Goal: Task Accomplishment & Management: Complete application form

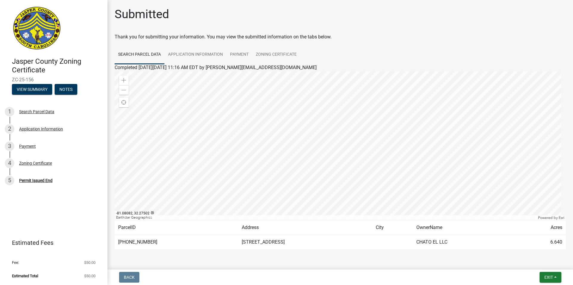
scroll to position [17, 0]
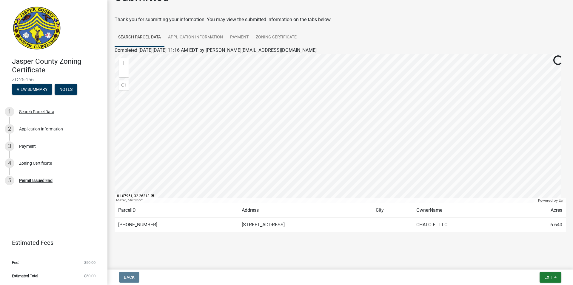
click at [260, 226] on td "[STREET_ADDRESS]" at bounding box center [305, 225] width 134 height 15
click at [296, 137] on div at bounding box center [340, 128] width 451 height 149
click at [23, 128] on div "Application Information" at bounding box center [41, 129] width 44 height 4
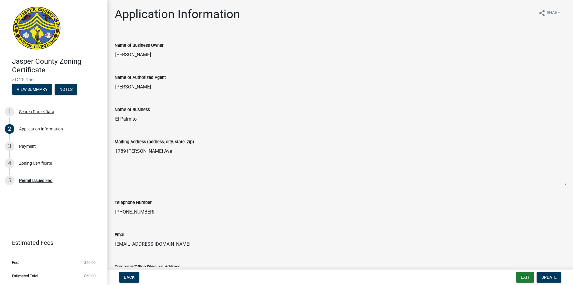
click at [115, 140] on label "Mailing Address (address, city, state, zip)" at bounding box center [154, 142] width 79 height 4
click at [115, 146] on textarea "1789 [PERSON_NAME] Ave" at bounding box center [340, 166] width 451 height 41
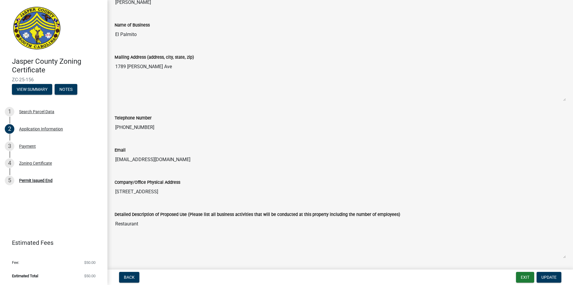
scroll to position [89, 0]
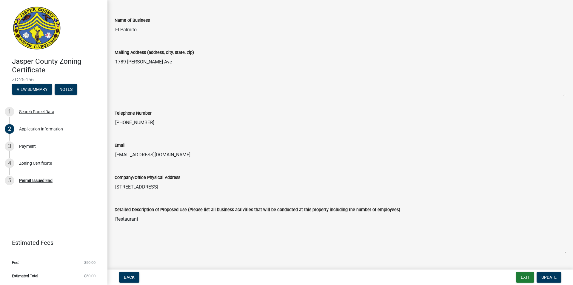
click at [156, 183] on input "[STREET_ADDRESS]" at bounding box center [340, 187] width 451 height 12
click at [211, 188] on input "[STREET_ADDRESS]" at bounding box center [340, 187] width 451 height 12
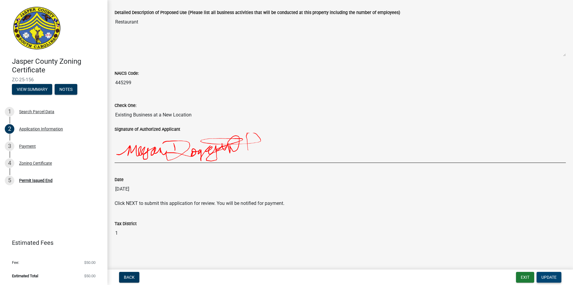
click at [542, 277] on span "Update" at bounding box center [548, 277] width 15 height 5
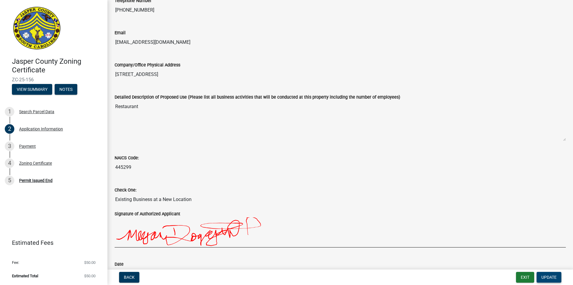
scroll to position [168, 0]
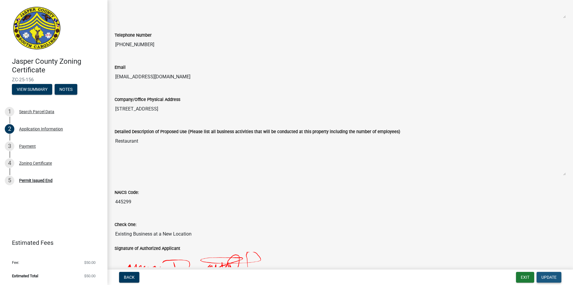
click at [555, 279] on span "Update" at bounding box center [548, 277] width 15 height 5
click at [133, 114] on input "[STREET_ADDRESS]" at bounding box center [340, 109] width 451 height 12
click at [173, 112] on input "[STREET_ADDRESS]" at bounding box center [340, 109] width 451 height 12
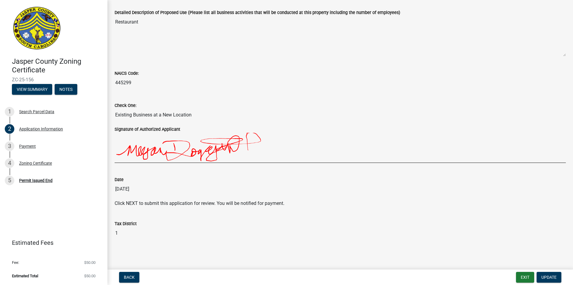
click at [116, 280] on div "Back Exit Update" at bounding box center [340, 277] width 456 height 11
click at [140, 283] on nav "Back Exit Update" at bounding box center [339, 278] width 465 height 16
click at [124, 280] on span "Back" at bounding box center [129, 277] width 11 height 5
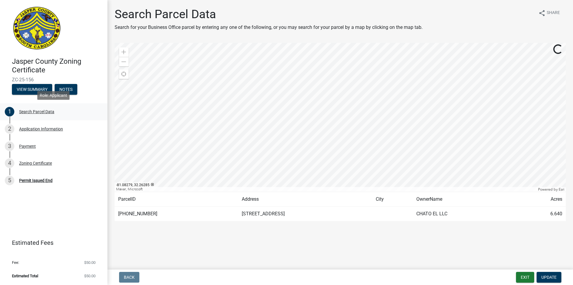
click at [33, 111] on div "Search Parcel Data" at bounding box center [36, 112] width 35 height 4
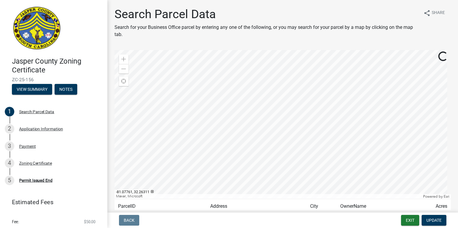
click at [276, 145] on div at bounding box center [283, 124] width 336 height 149
click at [277, 144] on div at bounding box center [283, 124] width 336 height 149
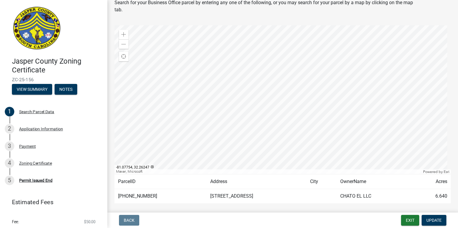
scroll to position [41, 0]
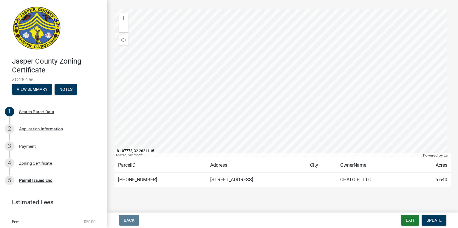
click at [208, 180] on td "[STREET_ADDRESS]" at bounding box center [257, 180] width 100 height 15
click at [234, 89] on div at bounding box center [283, 83] width 336 height 149
click at [234, 88] on div at bounding box center [283, 83] width 336 height 149
click at [433, 223] on span "Update" at bounding box center [434, 220] width 15 height 5
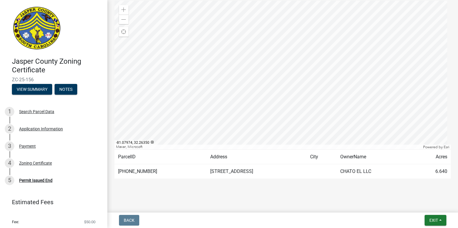
scroll to position [72, 0]
click at [320, 89] on div at bounding box center [283, 74] width 336 height 149
click at [207, 171] on td "[STREET_ADDRESS]" at bounding box center [257, 171] width 100 height 15
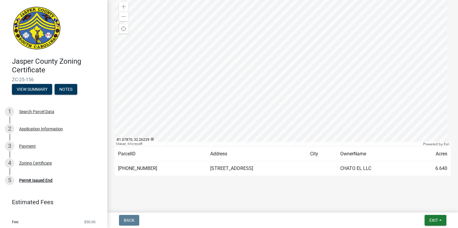
scroll to position [74, 0]
click at [430, 219] on span "Exit" at bounding box center [434, 220] width 9 height 5
click at [198, 178] on wm-application-readonly "Search Parcel Data Application Information Payment Zoning Certificate Completed…" at bounding box center [283, 79] width 336 height 216
click at [207, 161] on td "[STREET_ADDRESS]" at bounding box center [257, 168] width 100 height 15
click at [207, 169] on td "[STREET_ADDRESS]" at bounding box center [257, 168] width 100 height 15
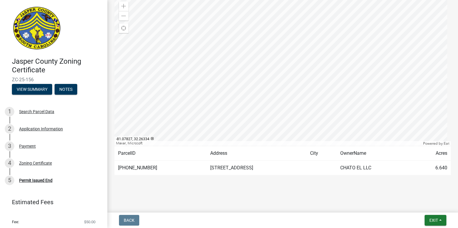
click at [248, 80] on div at bounding box center [283, 71] width 336 height 149
click at [176, 98] on div at bounding box center [283, 71] width 336 height 149
click at [51, 165] on div "Zoning Certificate" at bounding box center [35, 163] width 33 height 4
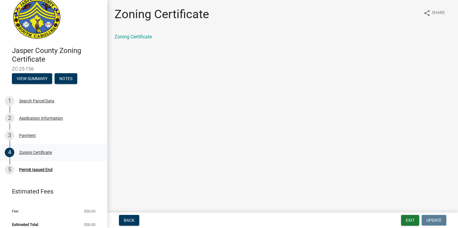
scroll to position [16, 0]
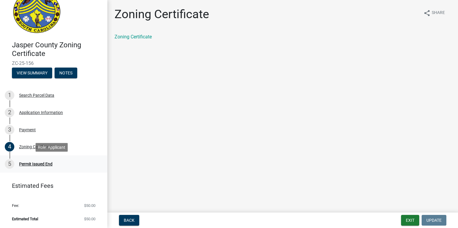
click at [41, 163] on div "Permit Issued End" at bounding box center [35, 164] width 33 height 4
click at [43, 163] on div "Permit Issued End" at bounding box center [35, 164] width 33 height 4
click at [27, 164] on div "Permit Issued End" at bounding box center [35, 164] width 33 height 4
click at [125, 220] on span "Back" at bounding box center [129, 220] width 11 height 5
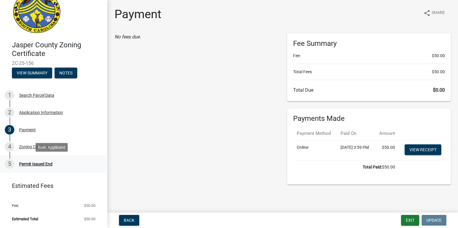
click at [52, 166] on div "Permit Issued End" at bounding box center [35, 164] width 33 height 4
click at [31, 148] on div "Zoning Certificate" at bounding box center [35, 147] width 33 height 4
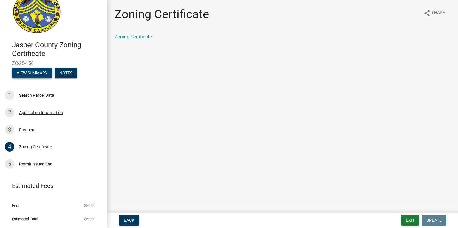
click at [41, 72] on button "View Summary" at bounding box center [32, 73] width 40 height 11
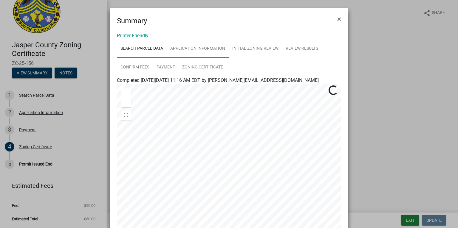
click at [193, 50] on link "Application Information" at bounding box center [198, 48] width 62 height 19
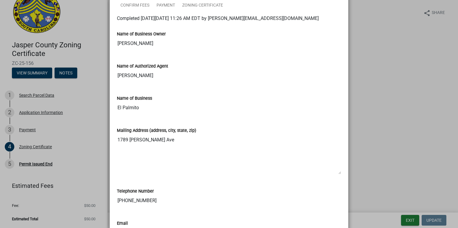
scroll to position [0, 0]
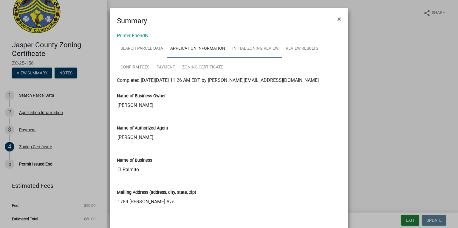
click at [260, 51] on link "Initial Zoning Review" at bounding box center [255, 48] width 53 height 19
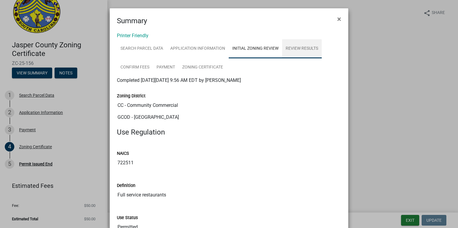
click at [305, 48] on link "Review Results" at bounding box center [302, 48] width 40 height 19
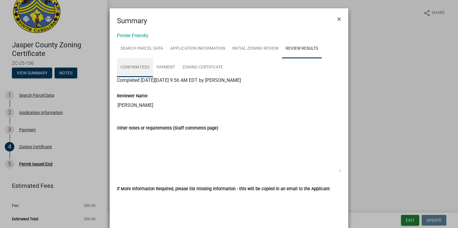
click at [138, 68] on link "Confirm Fees" at bounding box center [135, 67] width 36 height 19
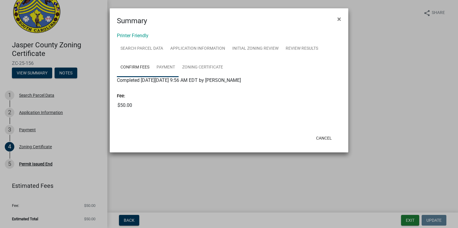
click at [165, 68] on link "Payment" at bounding box center [166, 67] width 26 height 19
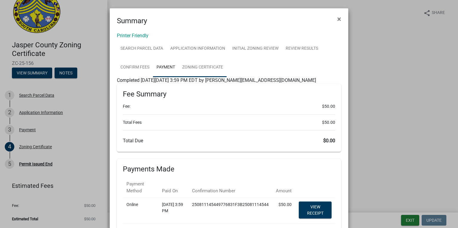
click at [199, 67] on link "Zoning Certificate" at bounding box center [203, 67] width 48 height 19
